Goal: Task Accomplishment & Management: Manage account settings

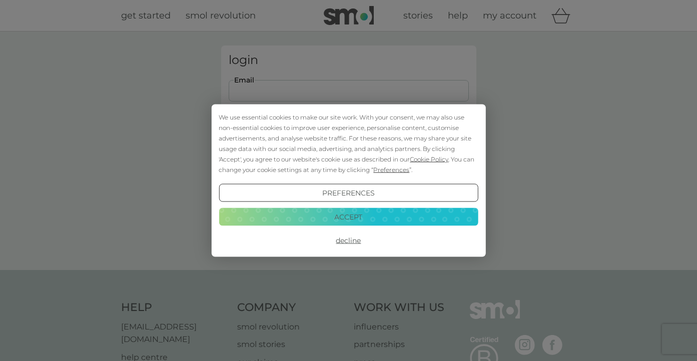
type input "[EMAIL_ADDRESS][DOMAIN_NAME]"
click at [348, 157] on button "Login" at bounding box center [349, 157] width 240 height 29
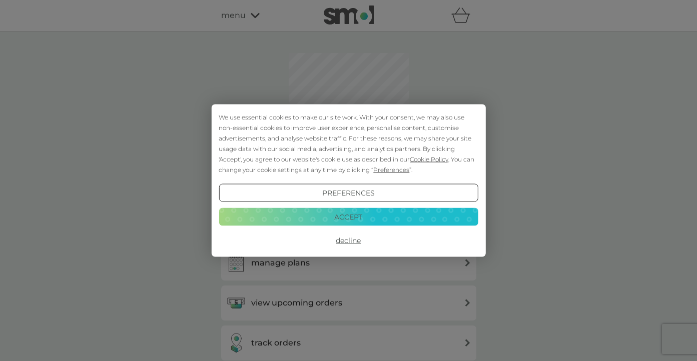
click at [296, 217] on button "Accept" at bounding box center [348, 217] width 259 height 18
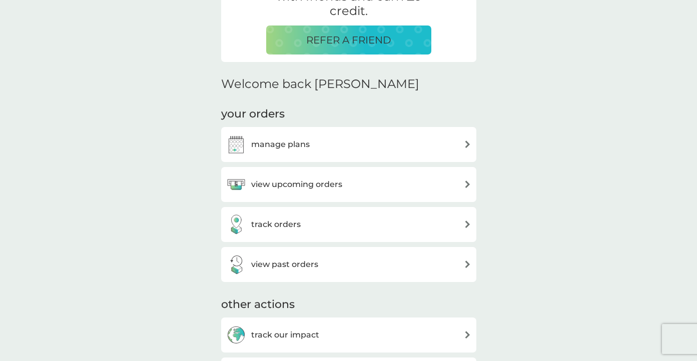
scroll to position [248, 0]
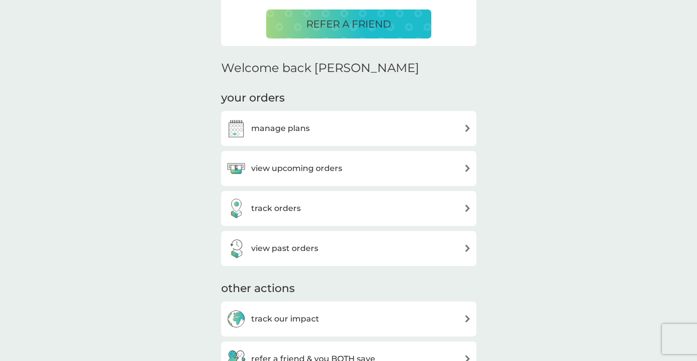
click at [274, 169] on h3 "view upcoming orders" at bounding box center [296, 168] width 91 height 13
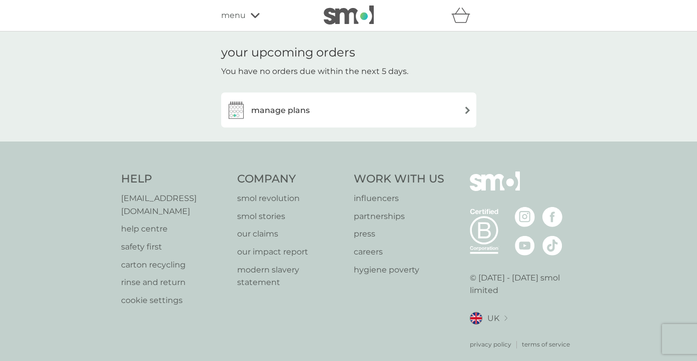
click at [288, 108] on h3 "manage plans" at bounding box center [280, 110] width 59 height 13
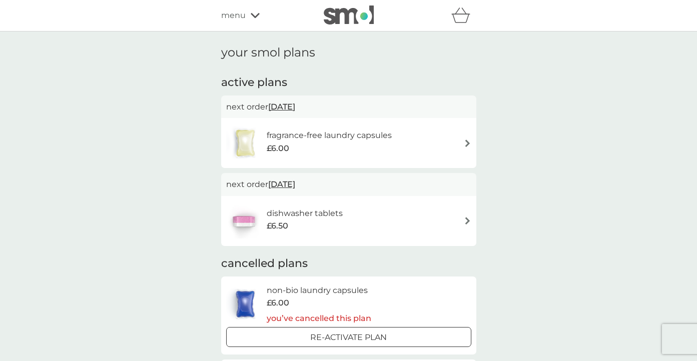
click at [288, 133] on h6 "fragrance-free laundry capsules" at bounding box center [329, 135] width 125 height 13
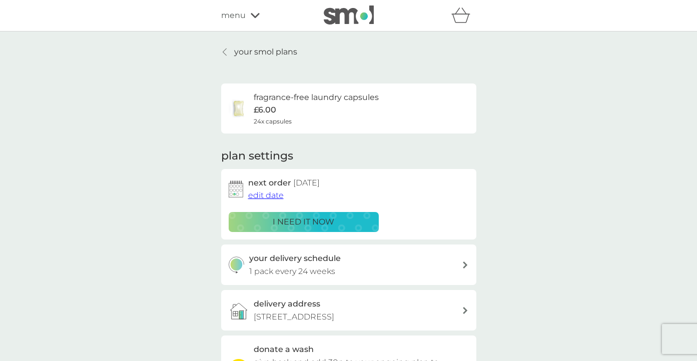
click at [268, 194] on span "edit date" at bounding box center [266, 196] width 36 height 10
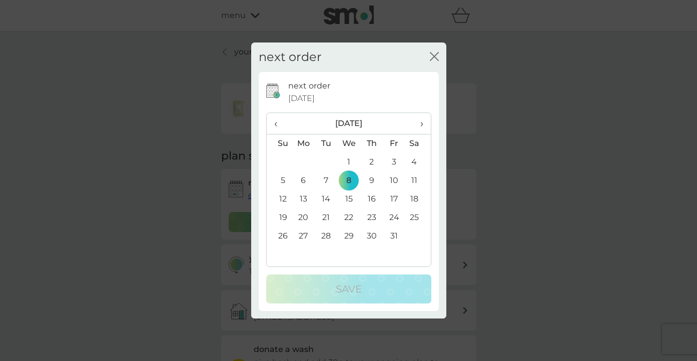
click at [278, 123] on span "‹" at bounding box center [279, 123] width 11 height 21
click at [421, 123] on span "›" at bounding box center [418, 123] width 10 height 21
click at [277, 124] on span "‹" at bounding box center [279, 123] width 11 height 21
click at [352, 196] on td "17" at bounding box center [348, 199] width 23 height 19
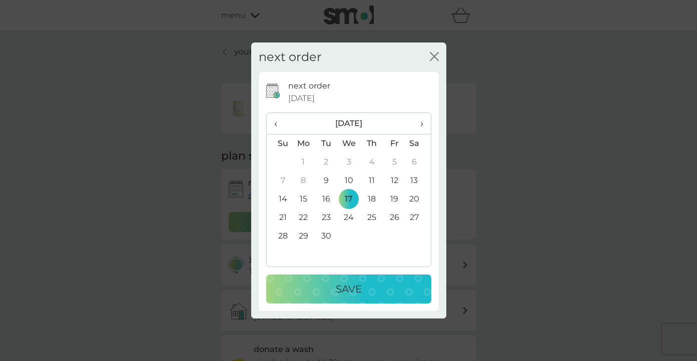
click at [352, 287] on p "Save" at bounding box center [349, 289] width 26 height 16
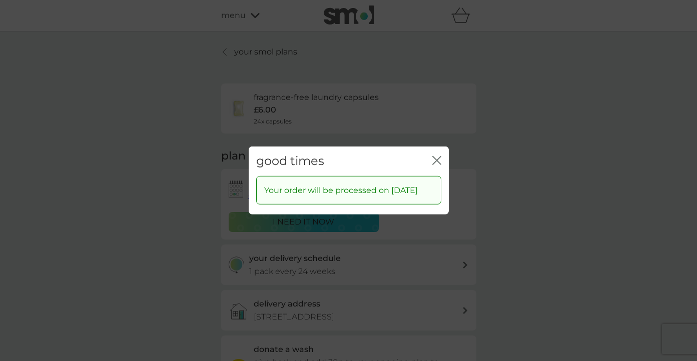
click at [434, 154] on div "close" at bounding box center [436, 161] width 9 height 15
click at [437, 156] on icon "close" at bounding box center [436, 160] width 9 height 9
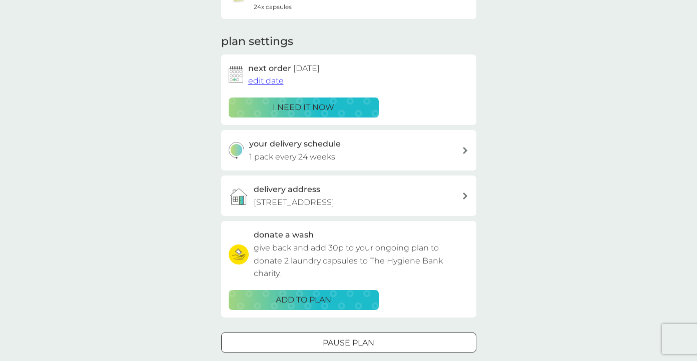
scroll to position [116, 0]
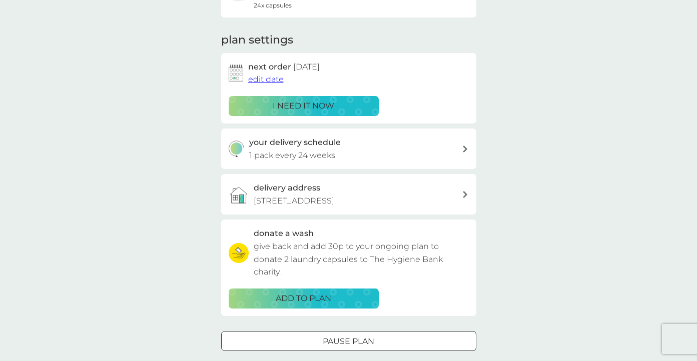
click at [305, 292] on p "ADD TO PLAN" at bounding box center [304, 298] width 56 height 13
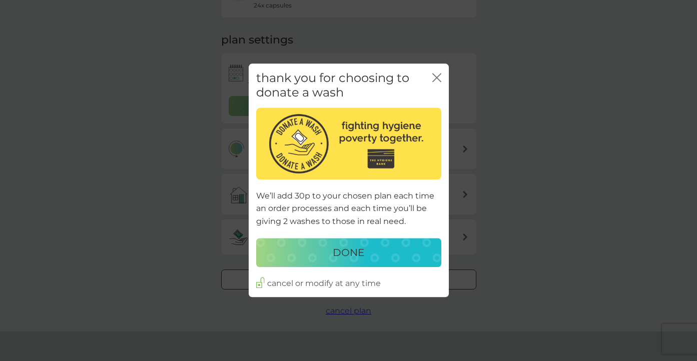
click at [438, 75] on icon "close" at bounding box center [436, 77] width 9 height 9
